Goal: Task Accomplishment & Management: Manage account settings

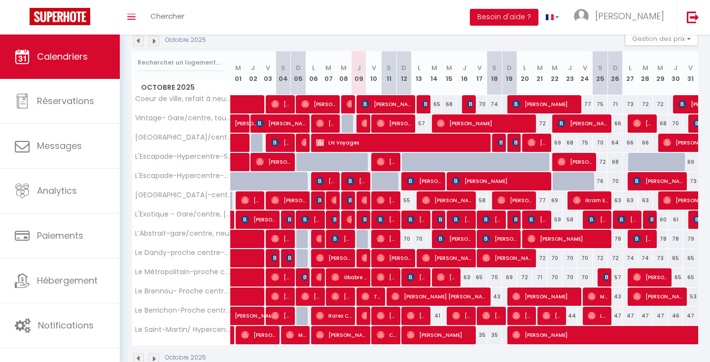
scroll to position [111, 0]
click at [653, 44] on button "Gestion des prix" at bounding box center [662, 38] width 74 height 15
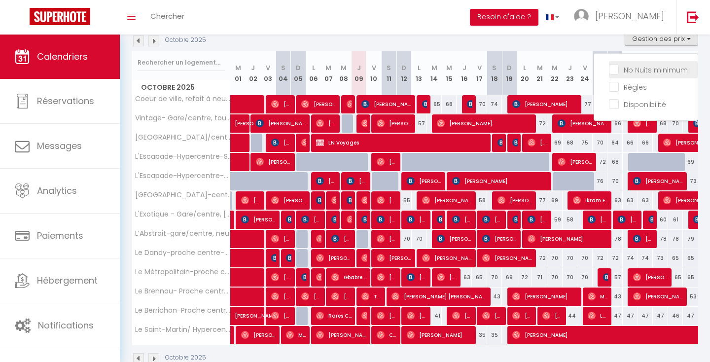
click at [652, 67] on input "Nb Nuits minimum" at bounding box center [653, 69] width 89 height 10
checkbox input "true"
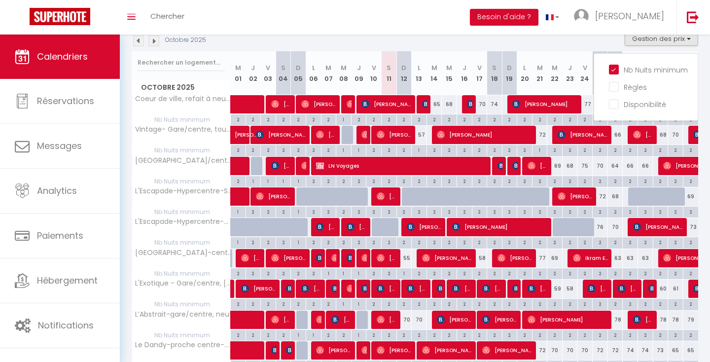
click at [437, 119] on div "2" at bounding box center [434, 118] width 15 height 9
type input "2"
type input "[DATE]"
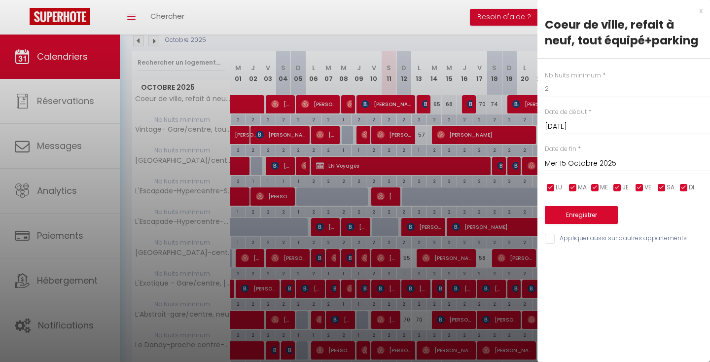
click at [576, 160] on input "Mer 15 Octobre 2025" at bounding box center [627, 163] width 165 height 13
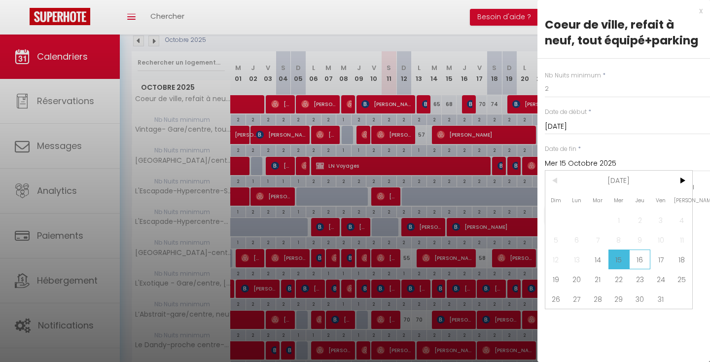
click at [640, 258] on span "16" at bounding box center [639, 260] width 21 height 20
type input "Jeu 16 Octobre 2025"
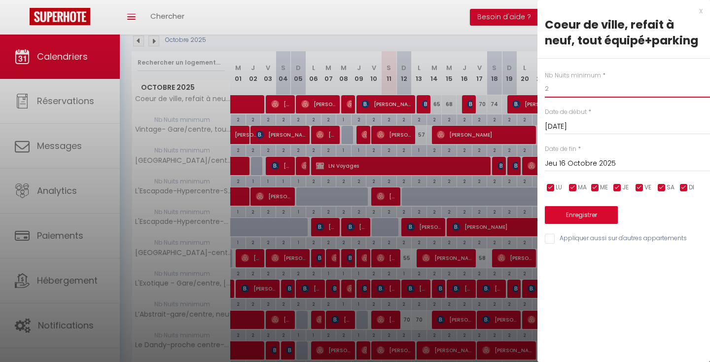
drag, startPoint x: 573, startPoint y: 88, endPoint x: 481, endPoint y: 56, distance: 97.5
click at [481, 56] on body "🟢 Des questions ou besoin d'assistance pour la migration AirBnB? Prenez rdv >>>…" at bounding box center [355, 230] width 710 height 612
type input "1"
click at [577, 216] on button "Enregistrer" at bounding box center [581, 215] width 73 height 18
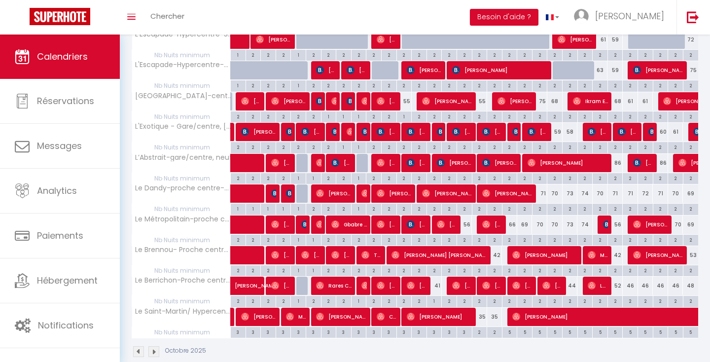
scroll to position [284, 0]
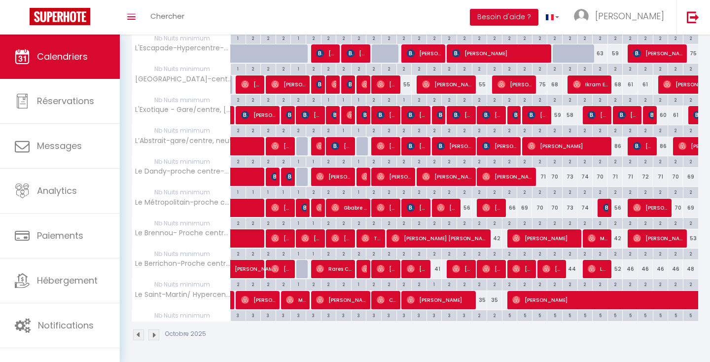
click at [499, 253] on div "2" at bounding box center [494, 253] width 15 height 9
type input "2"
type input "Sam 18 Octobre 2025"
type input "Dim 19 Octobre 2025"
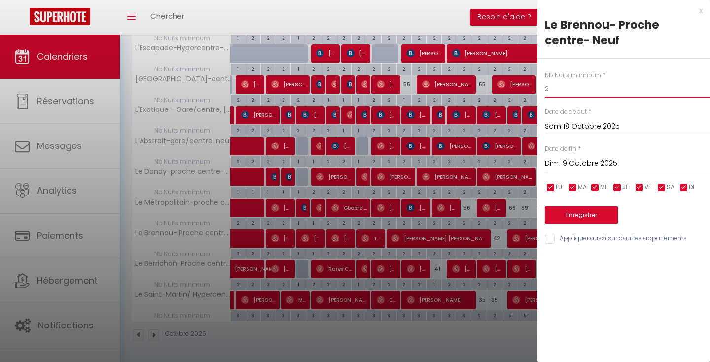
drag, startPoint x: 569, startPoint y: 92, endPoint x: 531, endPoint y: 90, distance: 38.5
click at [531, 90] on body "🟢 Des questions ou besoin d'assistance pour la migration AirBnB? Prenez rdv >>>…" at bounding box center [355, 56] width 710 height 612
type input "1"
click at [576, 210] on button "Enregistrer" at bounding box center [581, 215] width 73 height 18
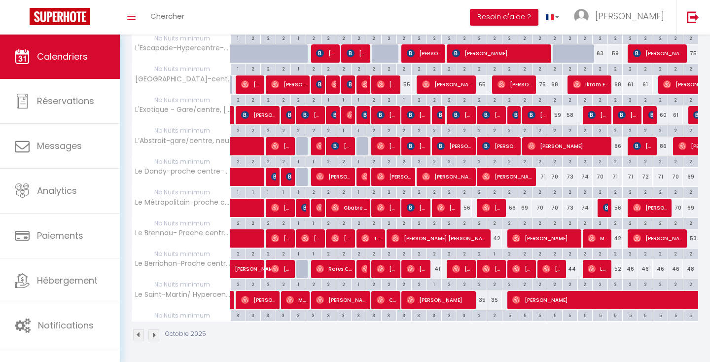
click at [465, 221] on div "2" at bounding box center [464, 222] width 15 height 9
type input "2"
type input "Jeu 16 Octobre 2025"
type input "Ven 17 Octobre 2025"
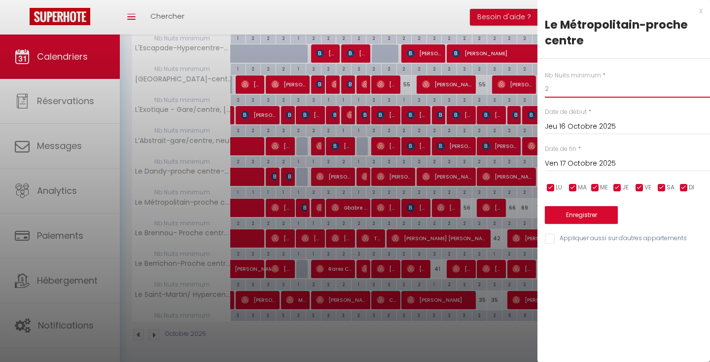
drag, startPoint x: 550, startPoint y: 93, endPoint x: 522, endPoint y: 76, distance: 32.3
click at [522, 76] on body "🟢 Des questions ou besoin d'assistance pour la migration AirBnB? Prenez rdv >>>…" at bounding box center [355, 56] width 710 height 612
type input "1"
click at [579, 209] on button "Enregistrer" at bounding box center [581, 215] width 73 height 18
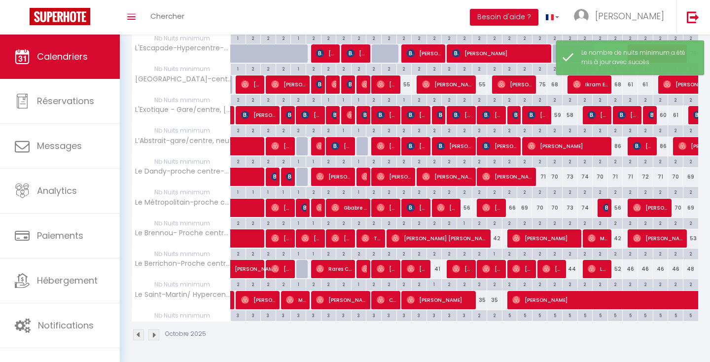
click at [481, 100] on div "2" at bounding box center [480, 99] width 15 height 9
type input "2"
type input "Ven 17 Octobre 2025"
type input "Sam 18 Octobre 2025"
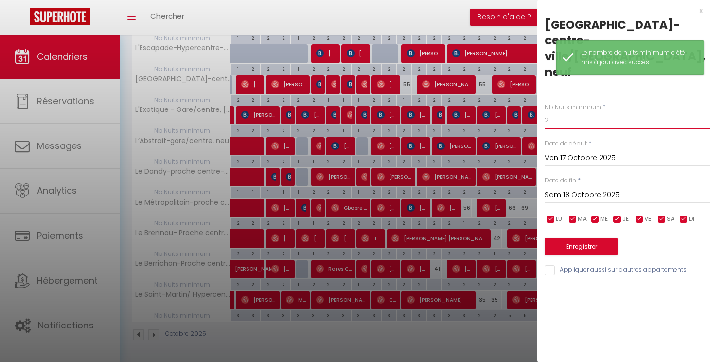
drag, startPoint x: 575, startPoint y: 91, endPoint x: 505, endPoint y: 78, distance: 71.2
click at [505, 78] on body "🟢 Des questions ou besoin d'assistance pour la migration AirBnB? Prenez rdv >>>…" at bounding box center [355, 56] width 710 height 612
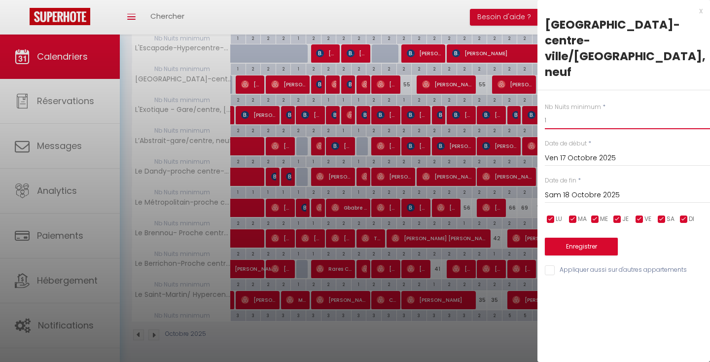
type input "1"
click at [612, 238] on button "Enregistrer" at bounding box center [581, 247] width 73 height 18
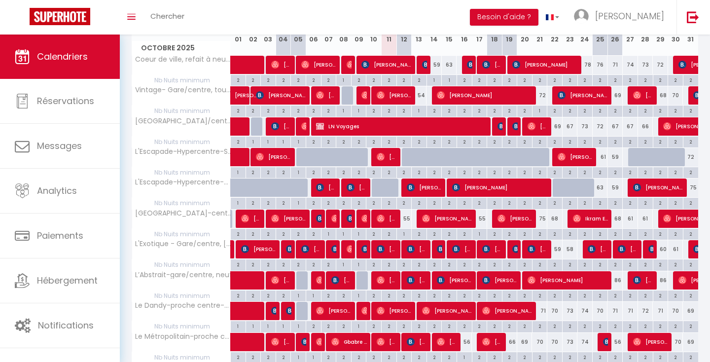
scroll to position [155, 0]
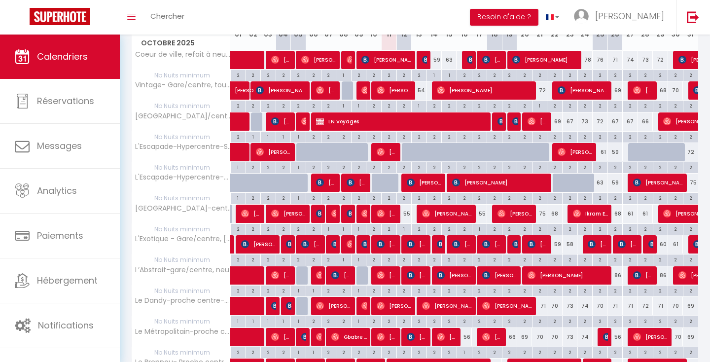
click at [616, 291] on div "2" at bounding box center [615, 290] width 15 height 9
type input "2"
type input "Dim 26 Octobre 2025"
type input "Lun 27 Octobre 2025"
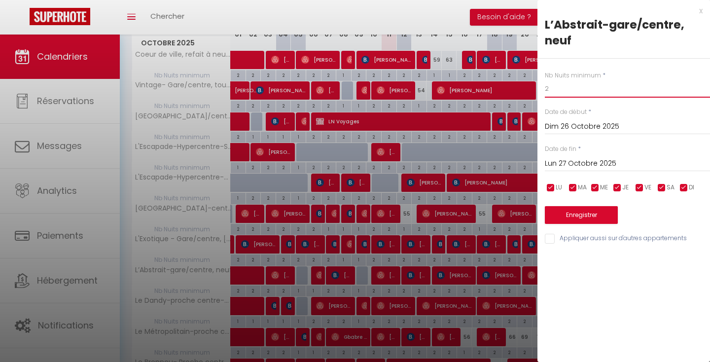
drag, startPoint x: 553, startPoint y: 88, endPoint x: 515, endPoint y: 74, distance: 40.8
click at [515, 74] on body "🟢 Des questions ou besoin d'assistance pour la migration AirBnB? Prenez rdv >>>…" at bounding box center [355, 186] width 710 height 612
type input "1"
click at [609, 217] on button "Enregistrer" at bounding box center [581, 215] width 73 height 18
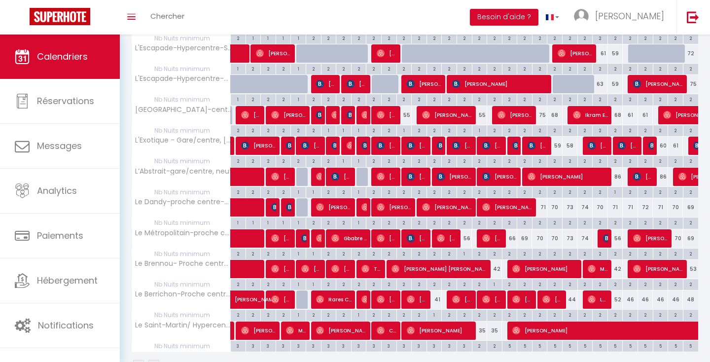
scroll to position [261, 0]
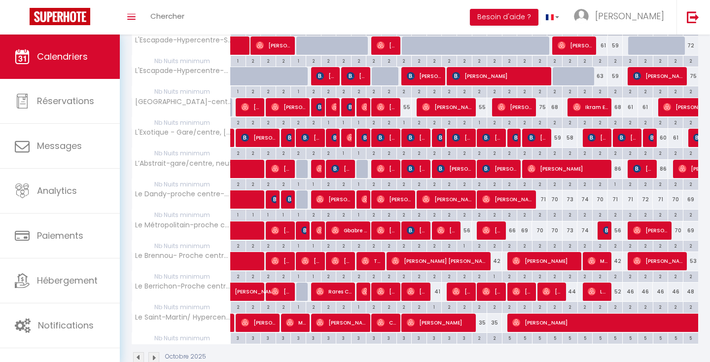
click at [620, 277] on div "2" at bounding box center [615, 275] width 15 height 9
type input "2"
type input "Dim 26 Octobre 2025"
type input "Lun 27 Octobre 2025"
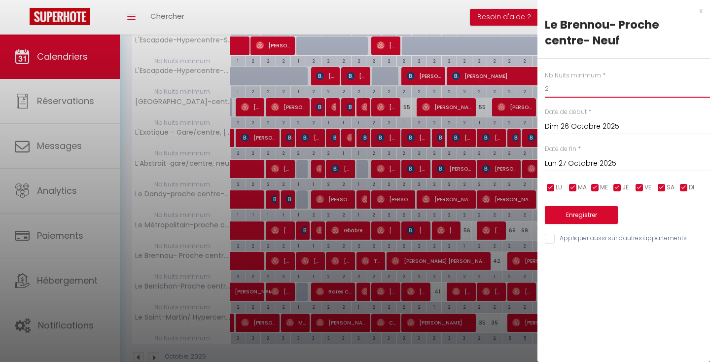
drag, startPoint x: 569, startPoint y: 95, endPoint x: 487, endPoint y: 50, distance: 93.4
click at [489, 52] on body "🟢 Des questions ou besoin d'assistance pour la migration AirBnB? Prenez rdv >>>…" at bounding box center [355, 79] width 710 height 612
type input "1"
click at [557, 209] on button "Enregistrer" at bounding box center [581, 215] width 73 height 18
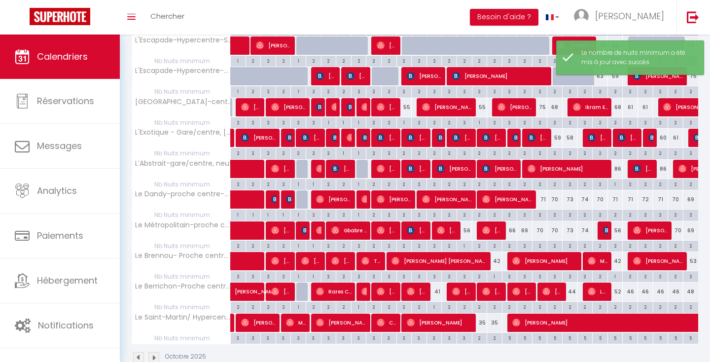
scroll to position [284, 0]
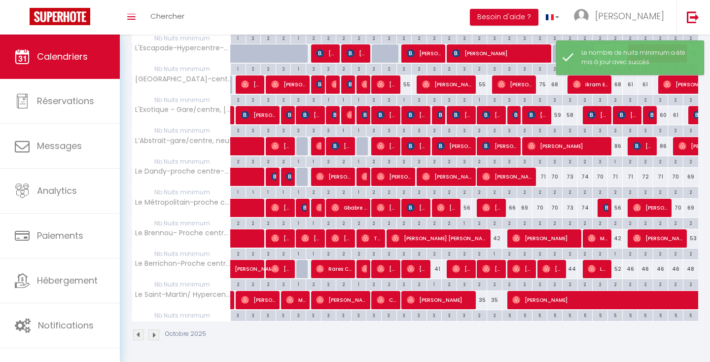
click at [572, 282] on div "2" at bounding box center [570, 283] width 15 height 9
type input "2"
type input "Jeu 23 Octobre 2025"
type input "Ven 24 Octobre 2025"
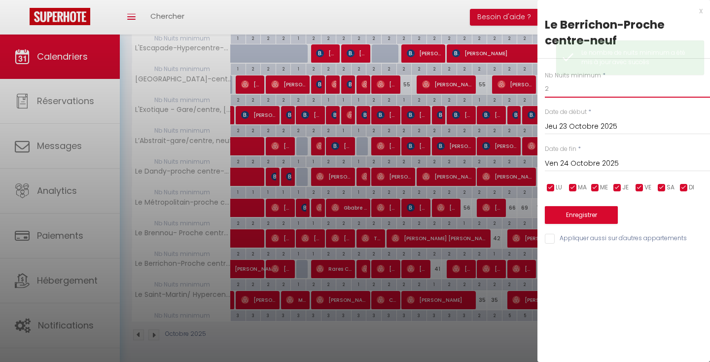
drag, startPoint x: 559, startPoint y: 89, endPoint x: 520, endPoint y: 68, distance: 44.4
click at [520, 68] on body "🟢 Des questions ou besoin d'assistance pour la migration AirBnB? Prenez rdv >>>…" at bounding box center [355, 56] width 710 height 612
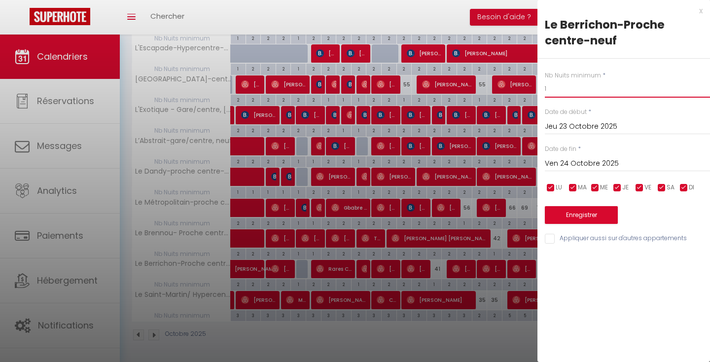
type input "1"
click at [570, 217] on button "Enregistrer" at bounding box center [581, 215] width 73 height 18
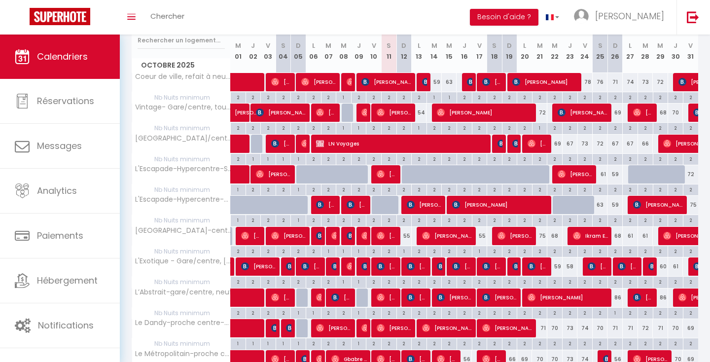
scroll to position [0, 0]
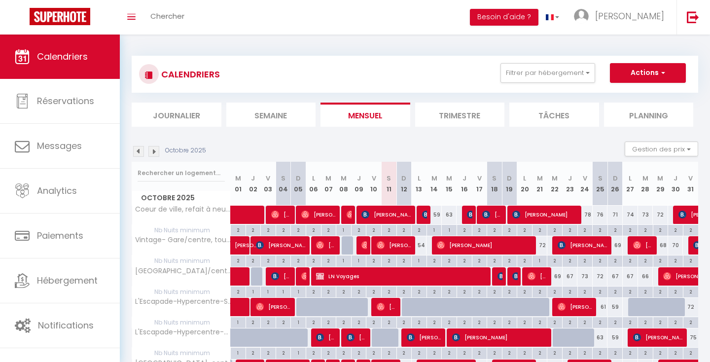
click at [150, 153] on img at bounding box center [153, 151] width 11 height 11
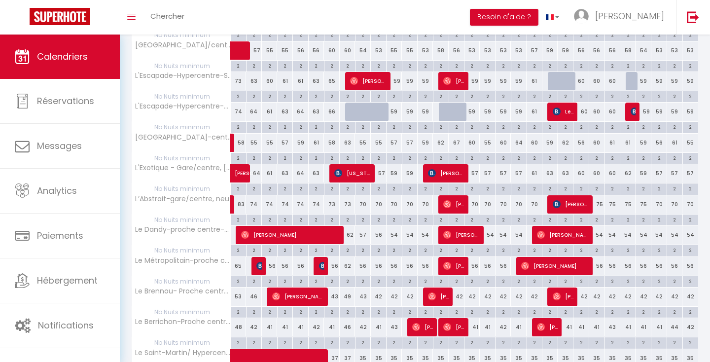
scroll to position [284, 0]
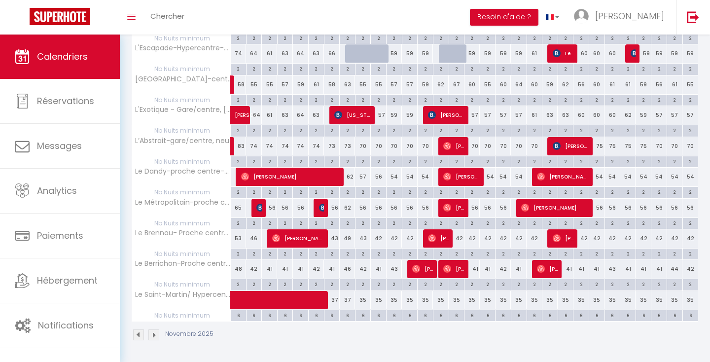
click at [237, 314] on div "6" at bounding box center [238, 314] width 15 height 9
type input "6"
type input "[DATE]"
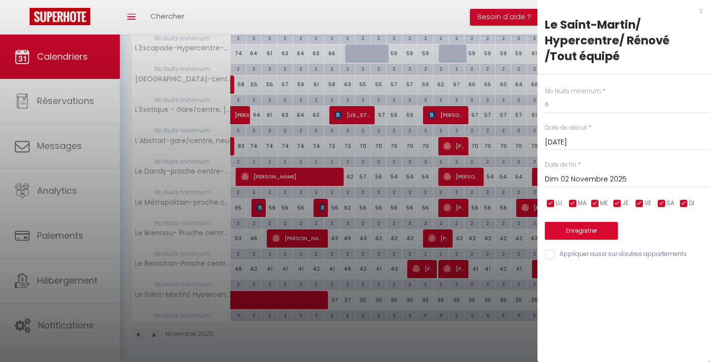
click at [622, 175] on input "Dim 02 Novembre 2025" at bounding box center [627, 179] width 165 height 13
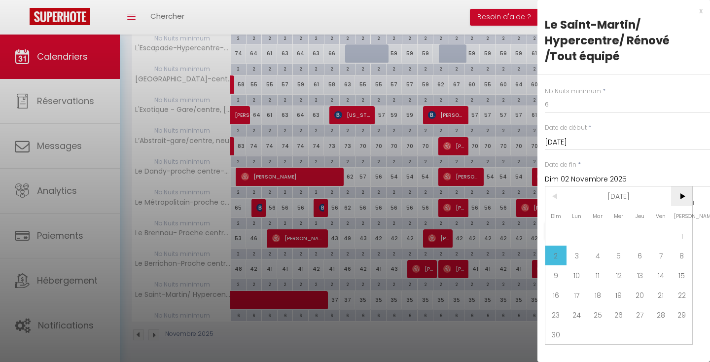
click at [689, 195] on span ">" at bounding box center [681, 196] width 21 height 20
click at [597, 317] on span "31" at bounding box center [598, 315] width 21 height 20
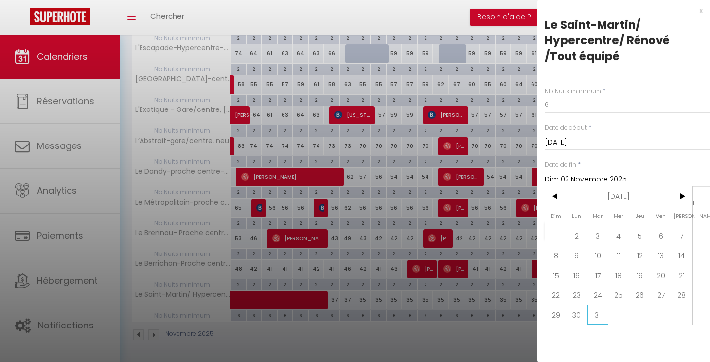
type input "[DATE]"
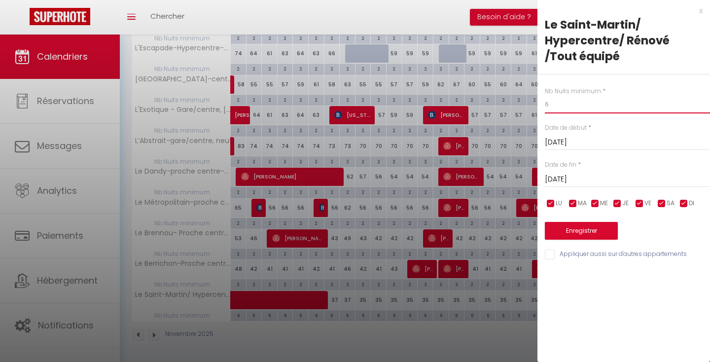
drag, startPoint x: 562, startPoint y: 107, endPoint x: 489, endPoint y: 80, distance: 77.3
click at [502, 83] on body "🟢 Des questions ou besoin d'assistance pour la migration AirBnB? Prenez rdv >>>…" at bounding box center [355, 56] width 710 height 612
type input "3"
click at [568, 228] on button "Enregistrer" at bounding box center [581, 231] width 73 height 18
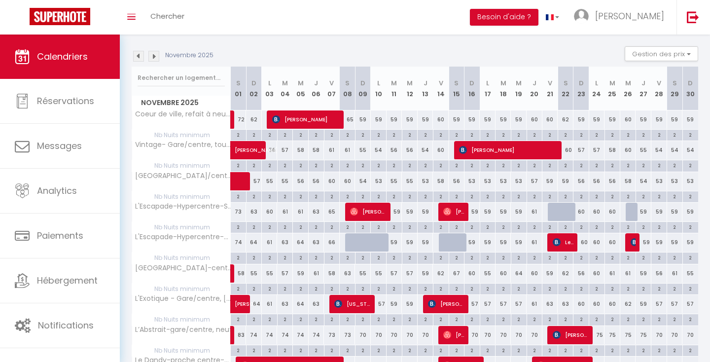
scroll to position [109, 0]
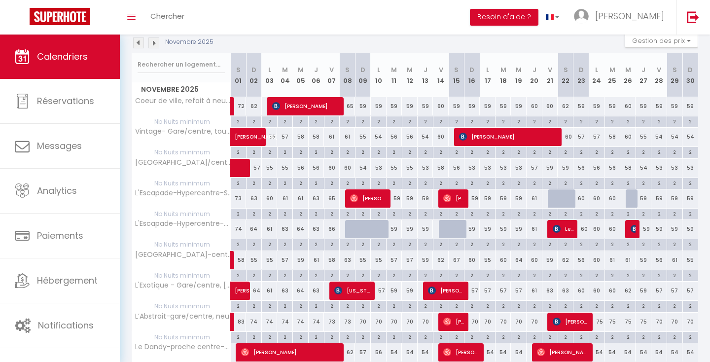
scroll to position [21, 0]
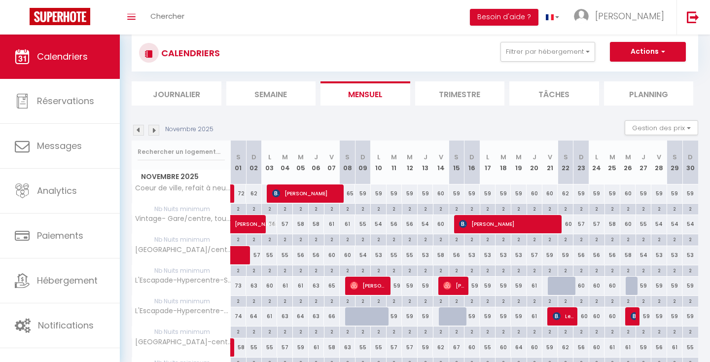
click at [138, 130] on img at bounding box center [138, 130] width 11 height 11
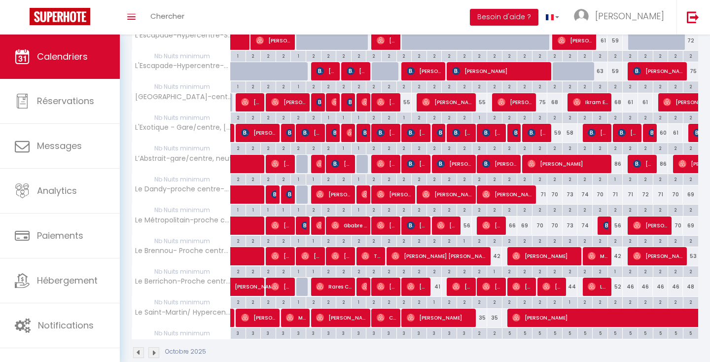
scroll to position [266, 0]
